Goal: Find specific page/section: Find specific page/section

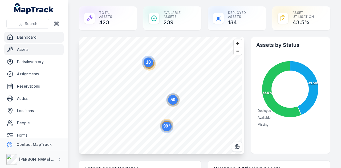
click at [34, 54] on link "Assets" at bounding box center [33, 49] width 59 height 11
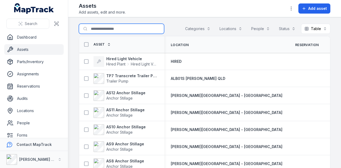
click at [103, 28] on input "Search for assets" at bounding box center [121, 29] width 85 height 10
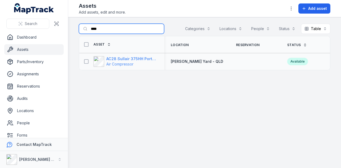
type input "****"
click at [138, 58] on strong "AC28 Sullair 375HH Portable Compressor" at bounding box center [132, 58] width 52 height 5
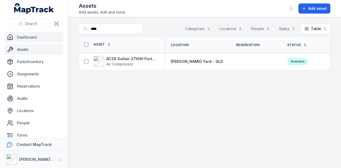
click at [38, 40] on link "Dashboard" at bounding box center [33, 37] width 59 height 11
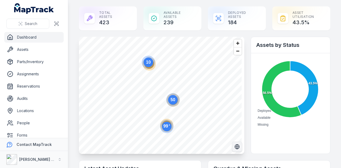
click at [237, 147] on icon "Switch to Satellite View" at bounding box center [238, 147] width 2 height 5
click at [237, 147] on icon "Switch to Map View" at bounding box center [237, 146] width 0 height 3
click at [237, 147] on icon "Switch to Satellite View" at bounding box center [238, 147] width 2 height 5
click at [239, 43] on span "Zoom in" at bounding box center [238, 43] width 8 height 8
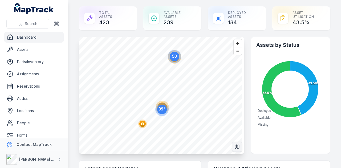
drag, startPoint x: 157, startPoint y: 109, endPoint x: 160, endPoint y: 109, distance: 3.3
click at [160, 109] on circle at bounding box center [161, 109] width 13 height 13
click at [167, 107] on circle at bounding box center [168, 111] width 10 height 10
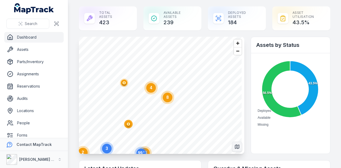
click at [123, 83] on ellipse "button" at bounding box center [124, 83] width 6 height 6
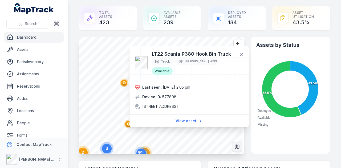
click at [128, 125] on ellipse "button" at bounding box center [128, 124] width 6 height 6
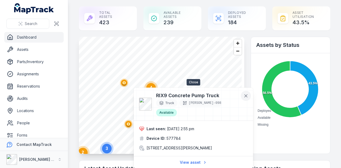
click at [245, 95] on icon at bounding box center [246, 96] width 3 height 3
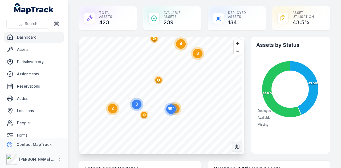
click at [145, 116] on circle "button" at bounding box center [144, 115] width 3 height 3
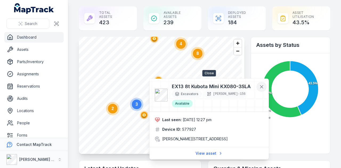
drag, startPoint x: 261, startPoint y: 87, endPoint x: 235, endPoint y: 97, distance: 27.8
click at [261, 88] on icon at bounding box center [262, 87] width 3 height 3
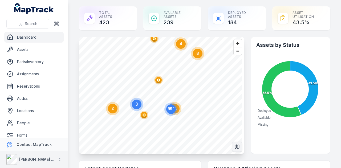
click at [52, 155] on button "[PERSON_NAME] Group" at bounding box center [34, 159] width 68 height 17
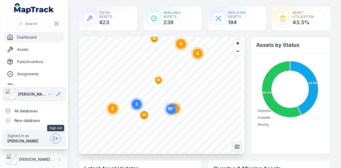
click at [54, 137] on icon at bounding box center [54, 139] width 1 height 4
